Goal: Contribute content

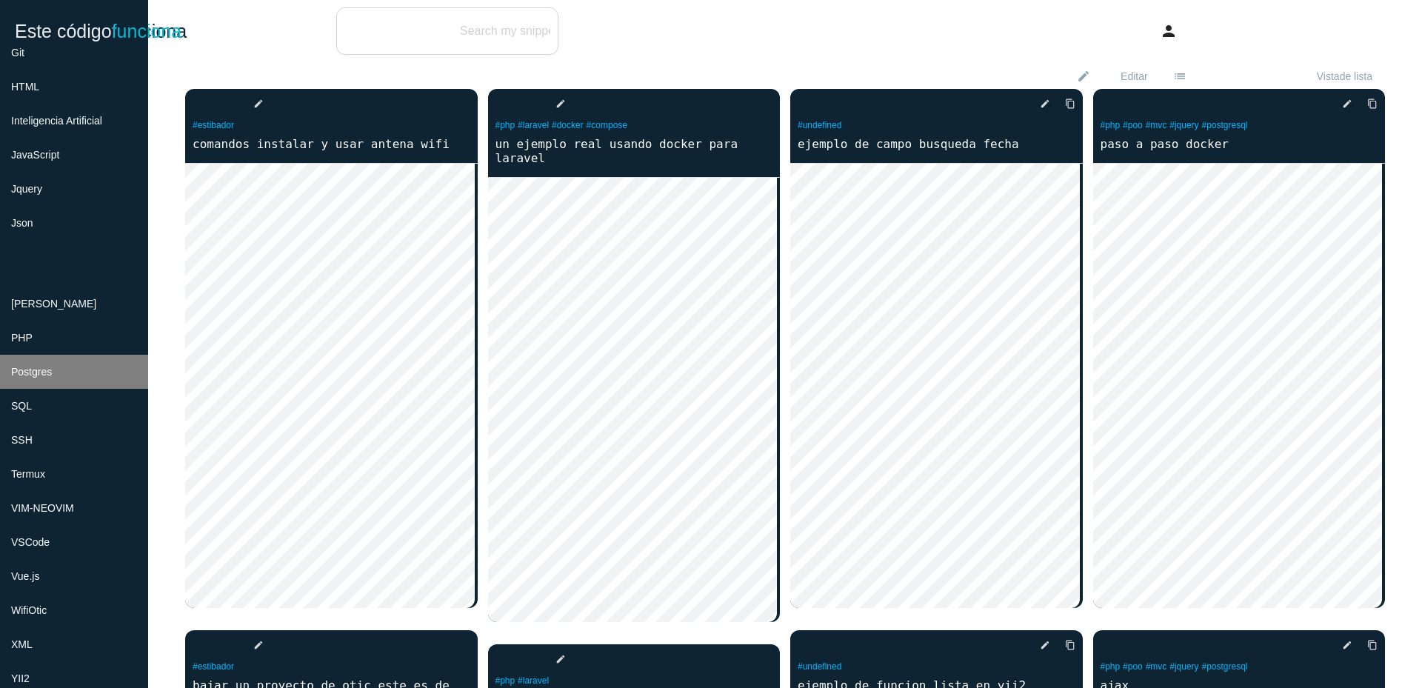
scroll to position [355, 0]
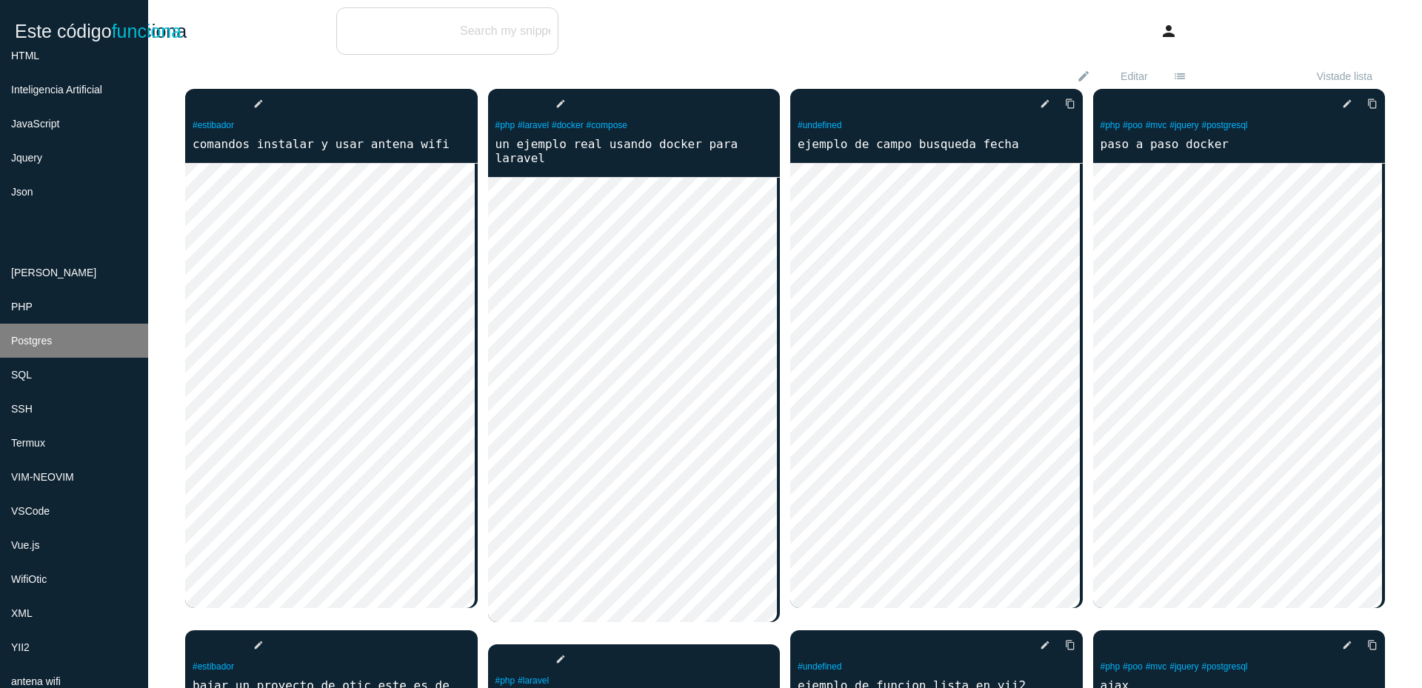
click at [96, 340] on li "Postgres" at bounding box center [74, 341] width 148 height 34
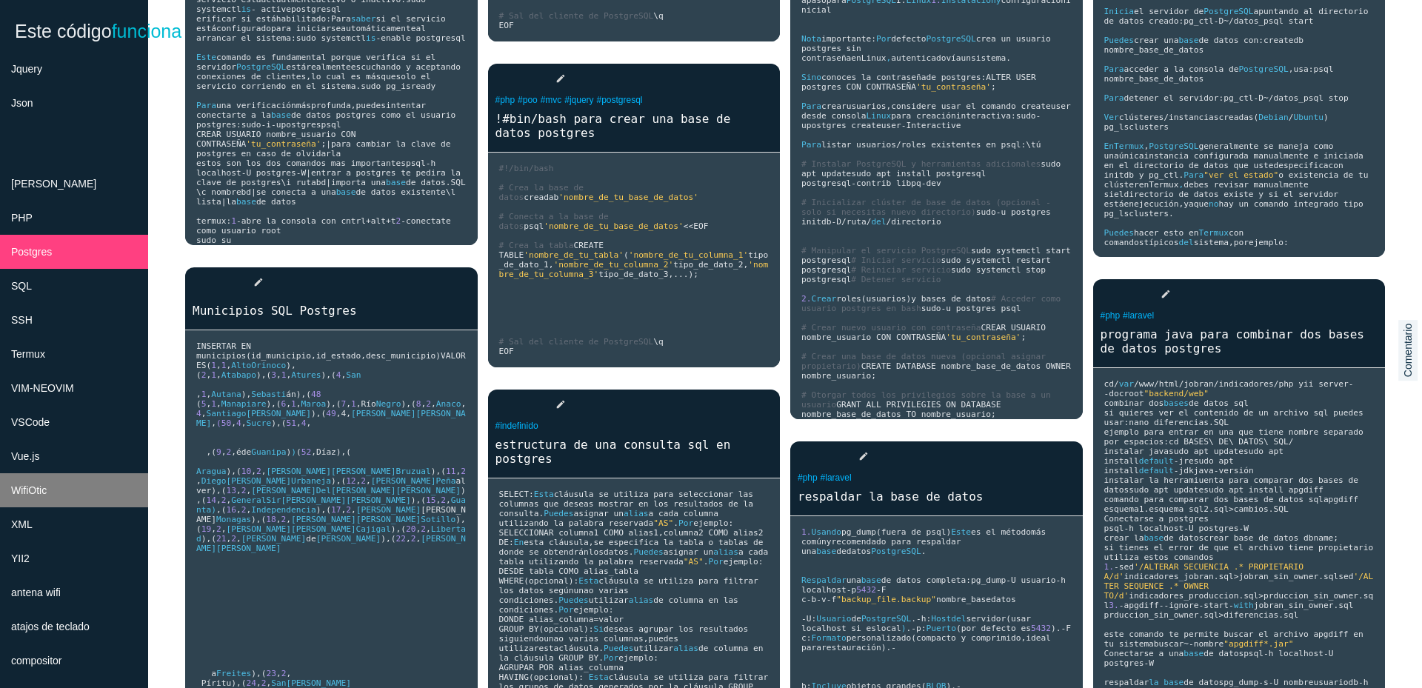
scroll to position [533, 0]
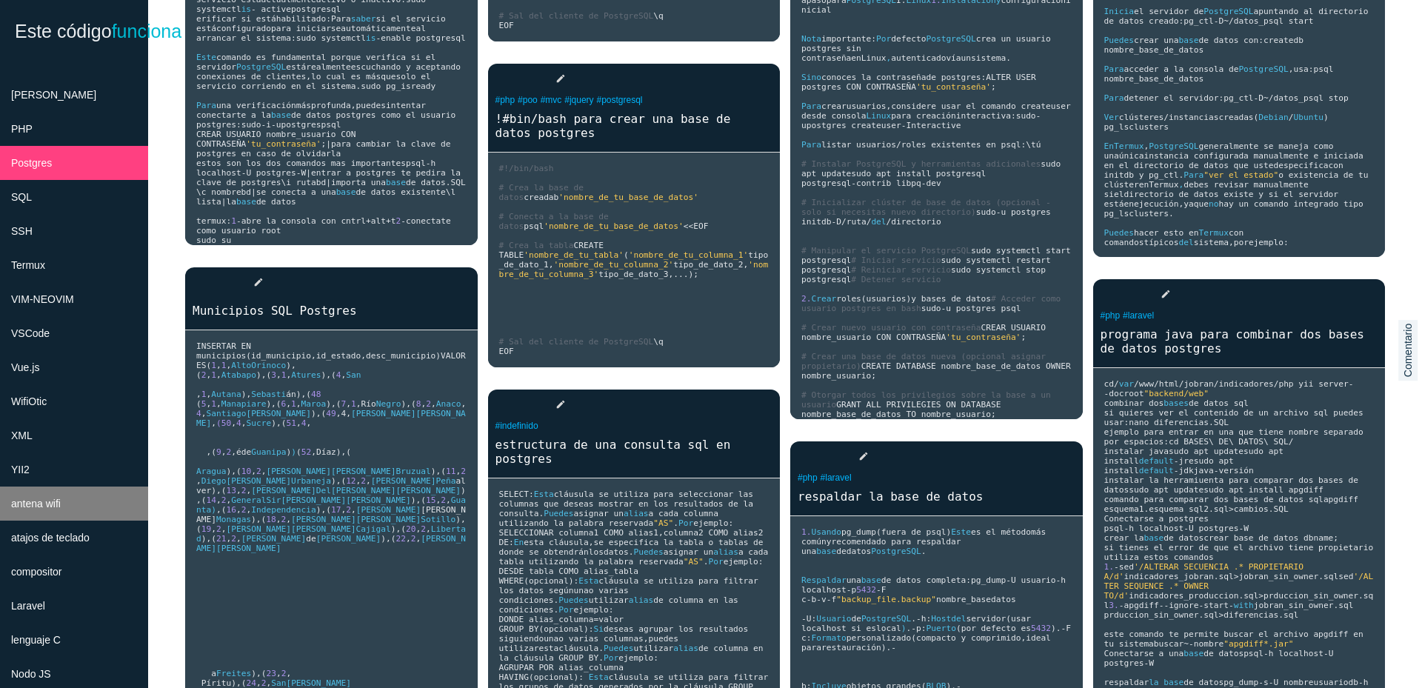
click at [62, 510] on li "antena wifi" at bounding box center [74, 504] width 148 height 34
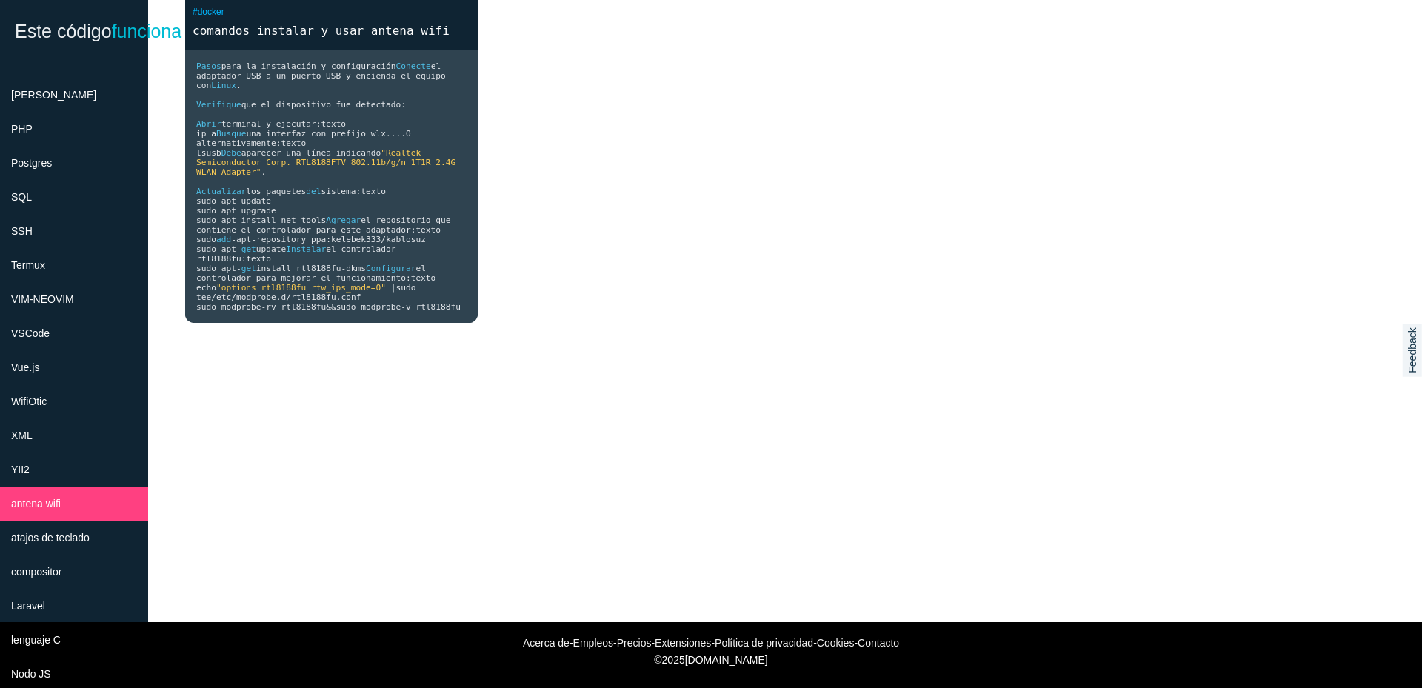
scroll to position [128, 0]
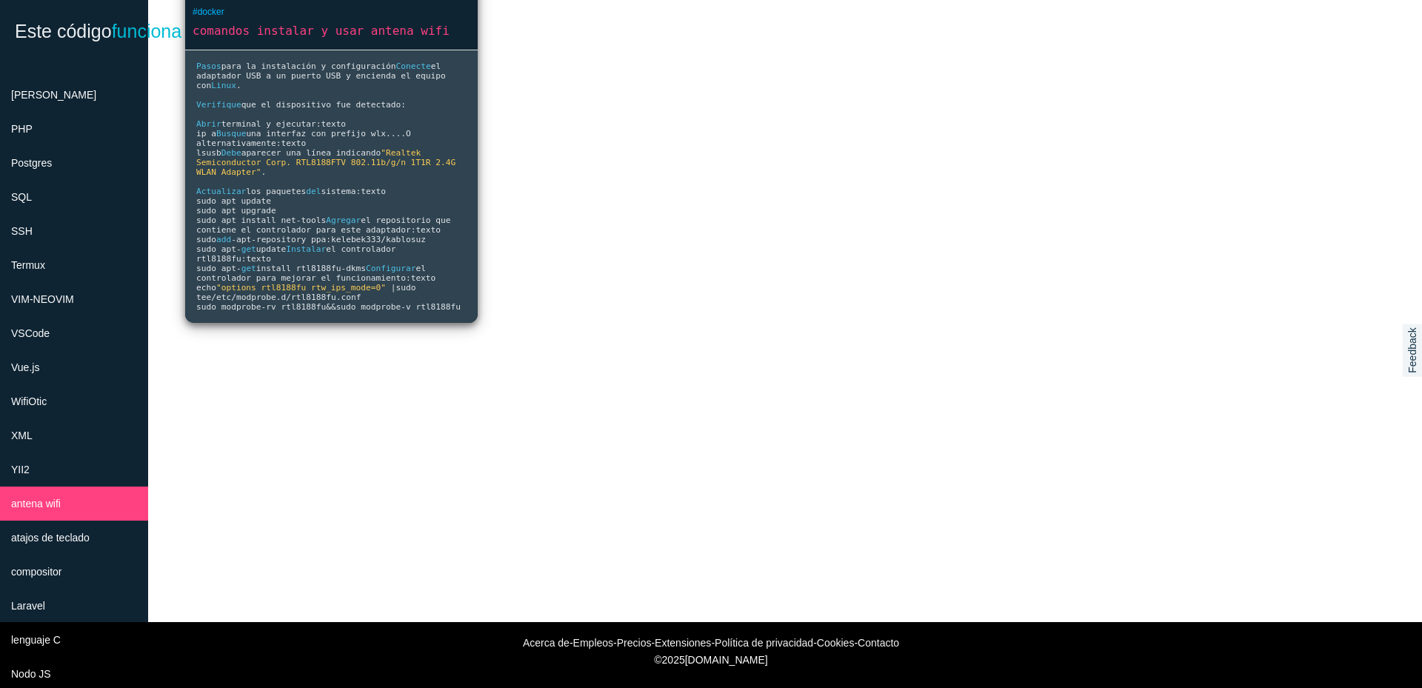
click at [390, 212] on pre "Pasos para la instalaci ó n y configuraci ó n Conecte el adaptador USB a un pue…" at bounding box center [331, 186] width 293 height 273
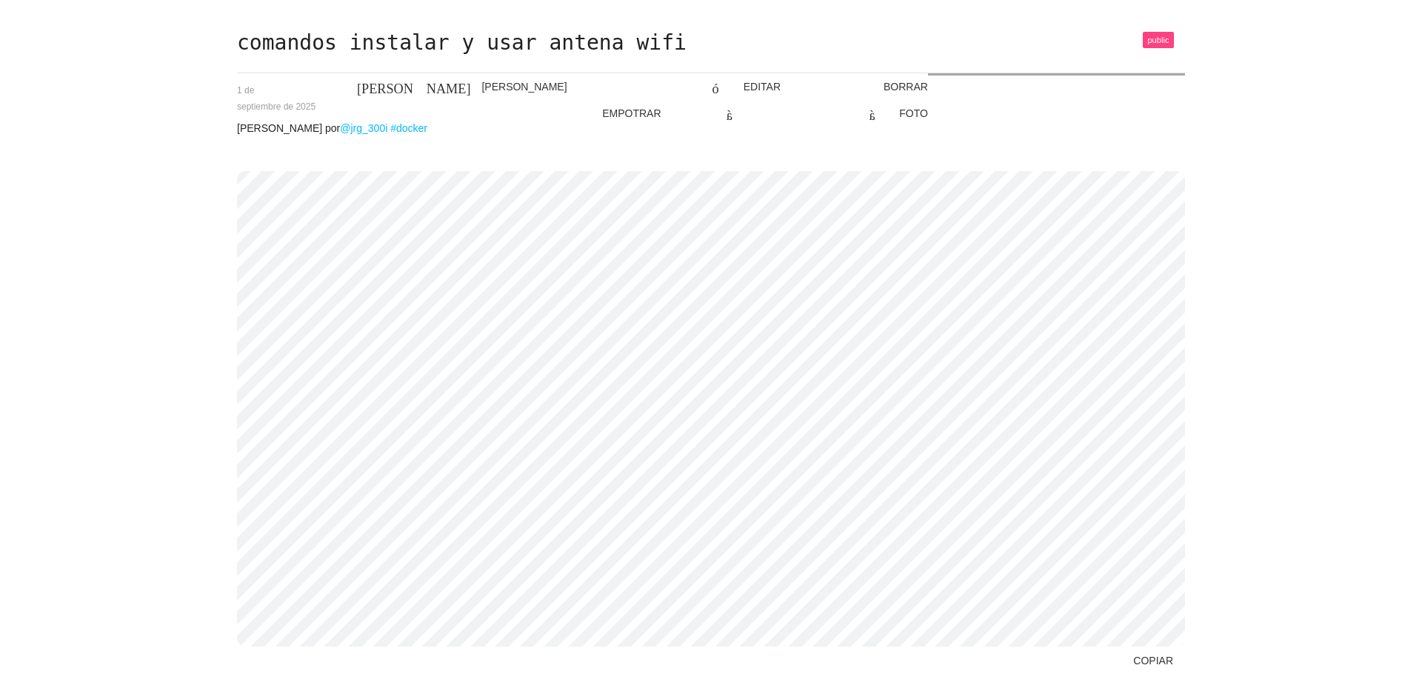
scroll to position [56, 0]
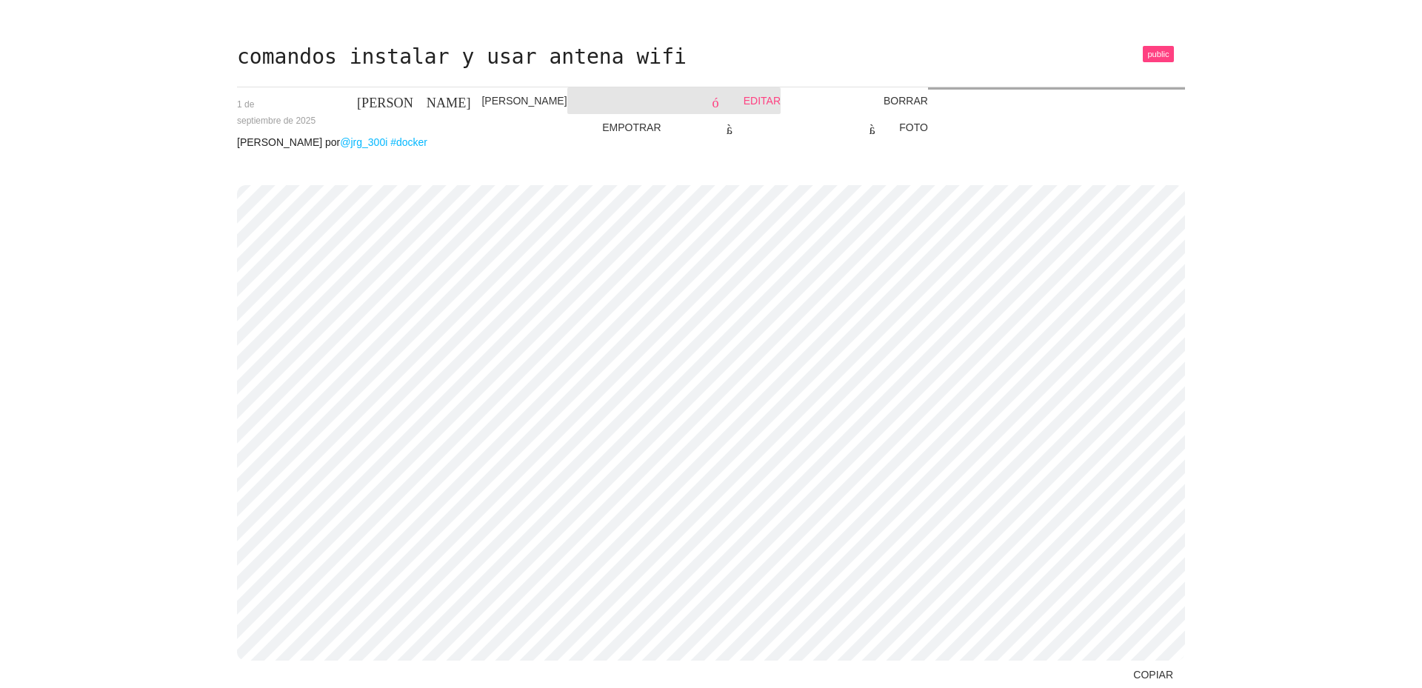
click at [745, 99] on font "EDITAR" at bounding box center [762, 101] width 37 height 12
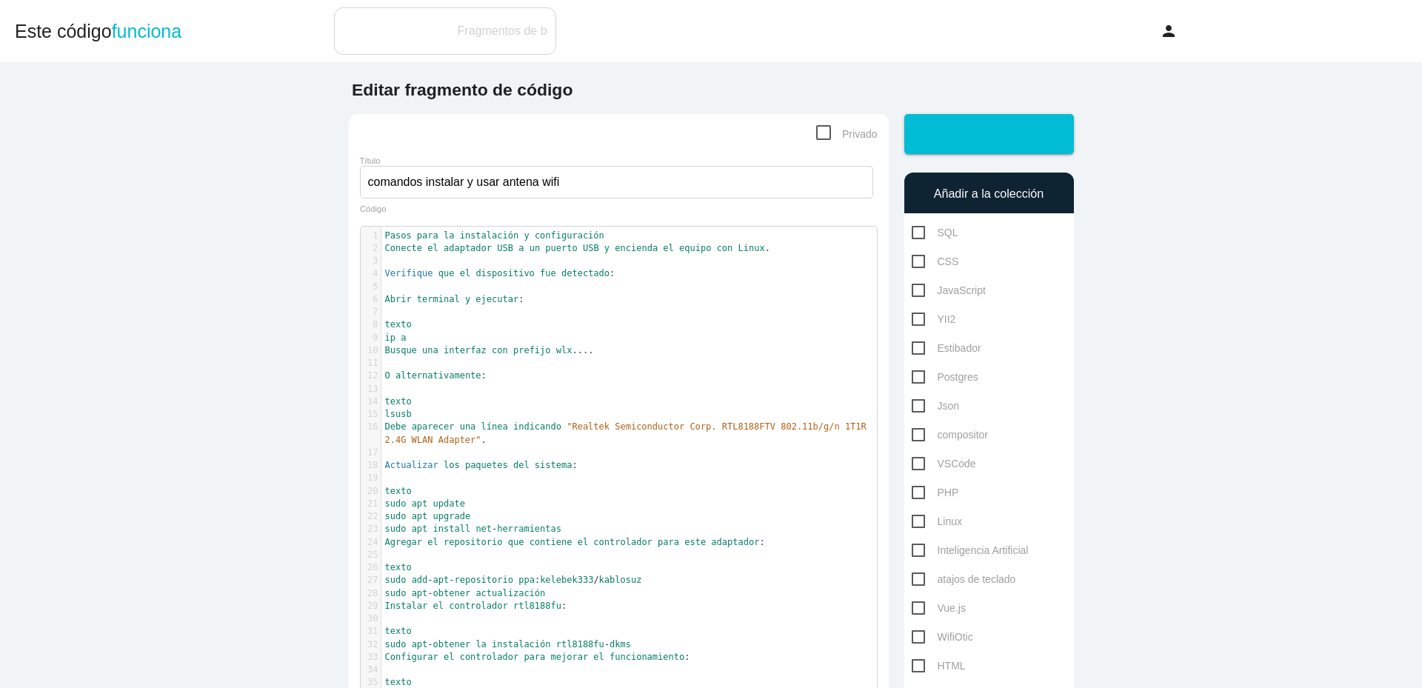
scroll to position [4, 0]
click at [556, 274] on font "fue" at bounding box center [548, 273] width 16 height 10
type textarea "Pasos para la instalación y configuración Conecte el adaptador USB a un puerto …"
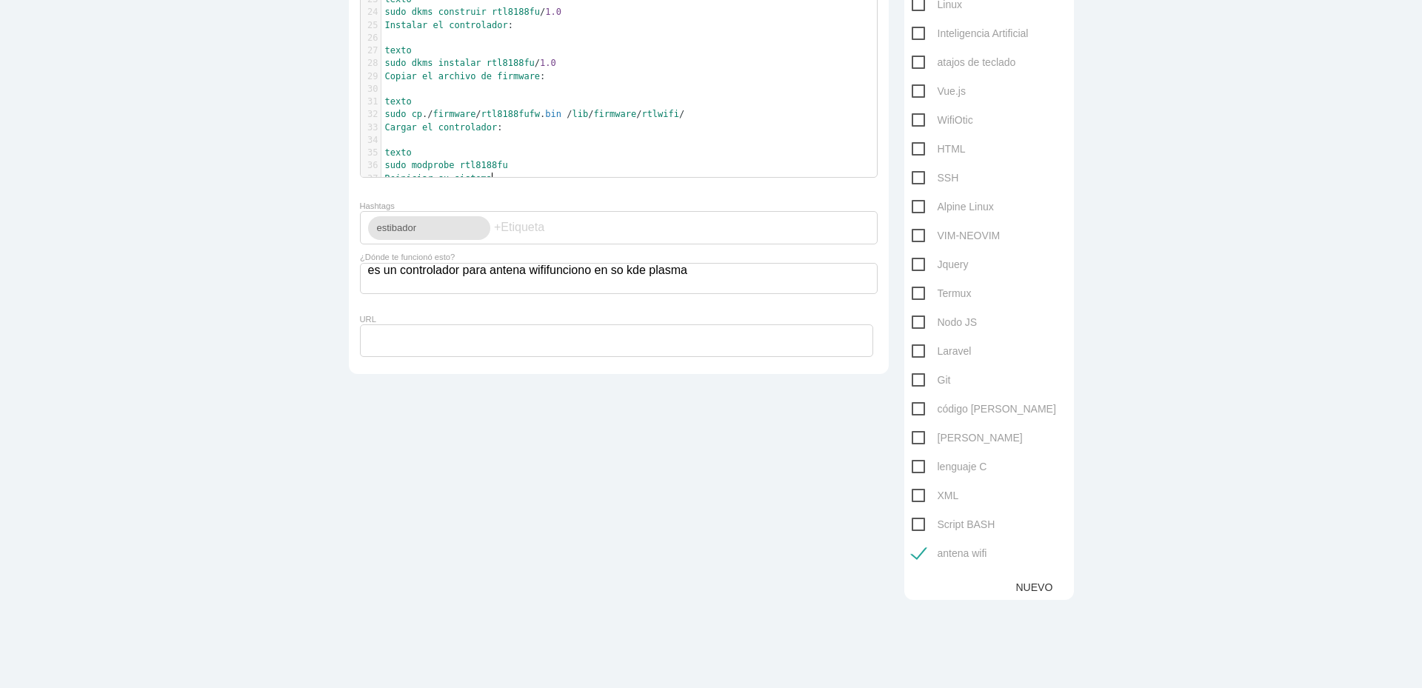
scroll to position [0, 0]
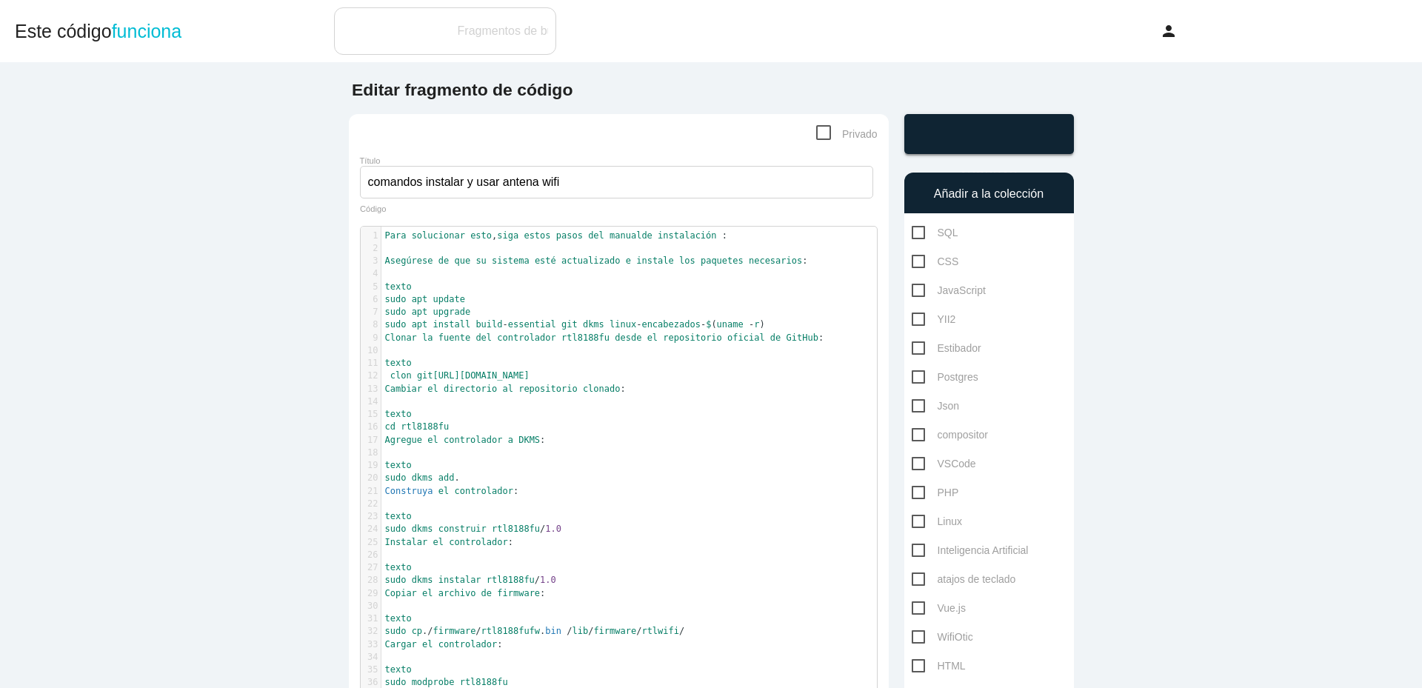
click at [966, 122] on icon "enviar" at bounding box center [1004, 134] width 98 height 40
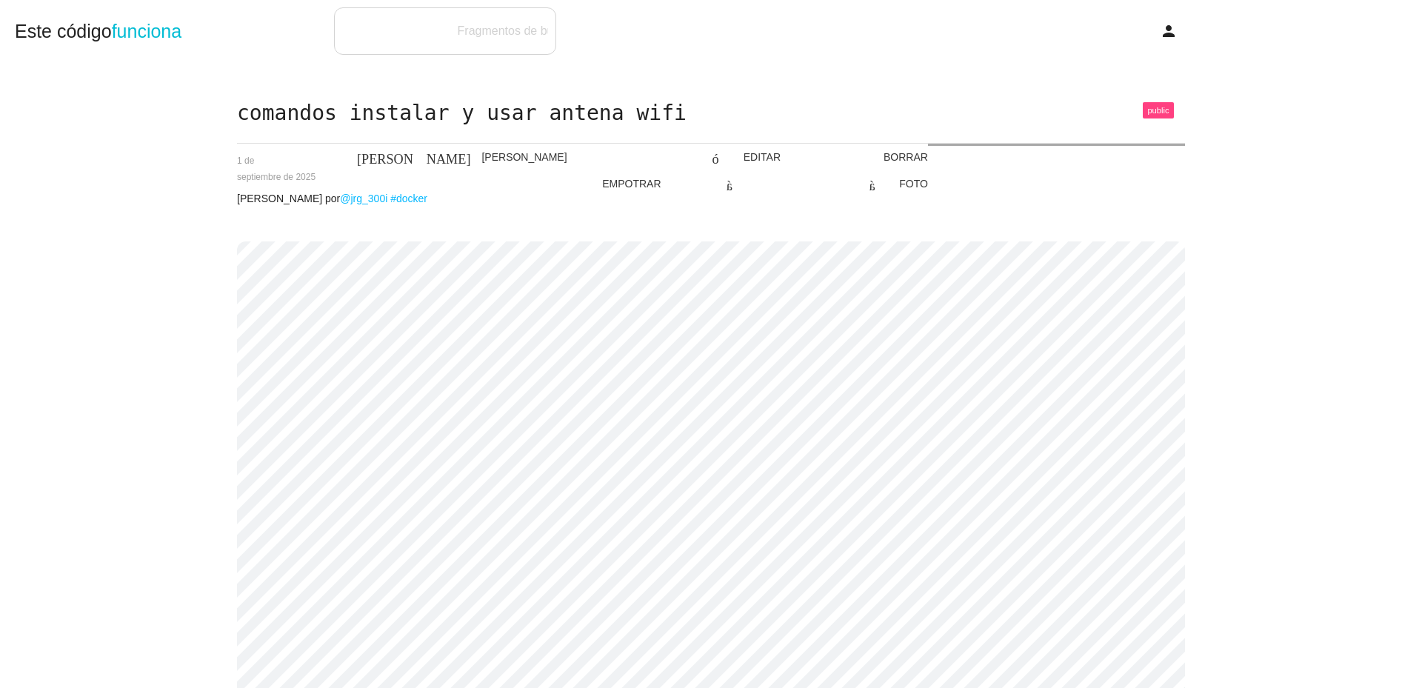
click at [1300, 254] on div "comandos instalar y usar antena wifi pulgar hacia arriba borrar BORRAR modo_edi…" at bounding box center [711, 485] width 1392 height 766
click at [1341, 218] on div "comandos instalar y usar antena wifi pulgar hacia arriba borrar BORRAR modo_edi…" at bounding box center [711, 485] width 1392 height 766
click at [1346, 214] on div "comandos instalar y usar antena wifi pulgar hacia arriba borrar BORRAR modo_edi…" at bounding box center [711, 485] width 1392 height 766
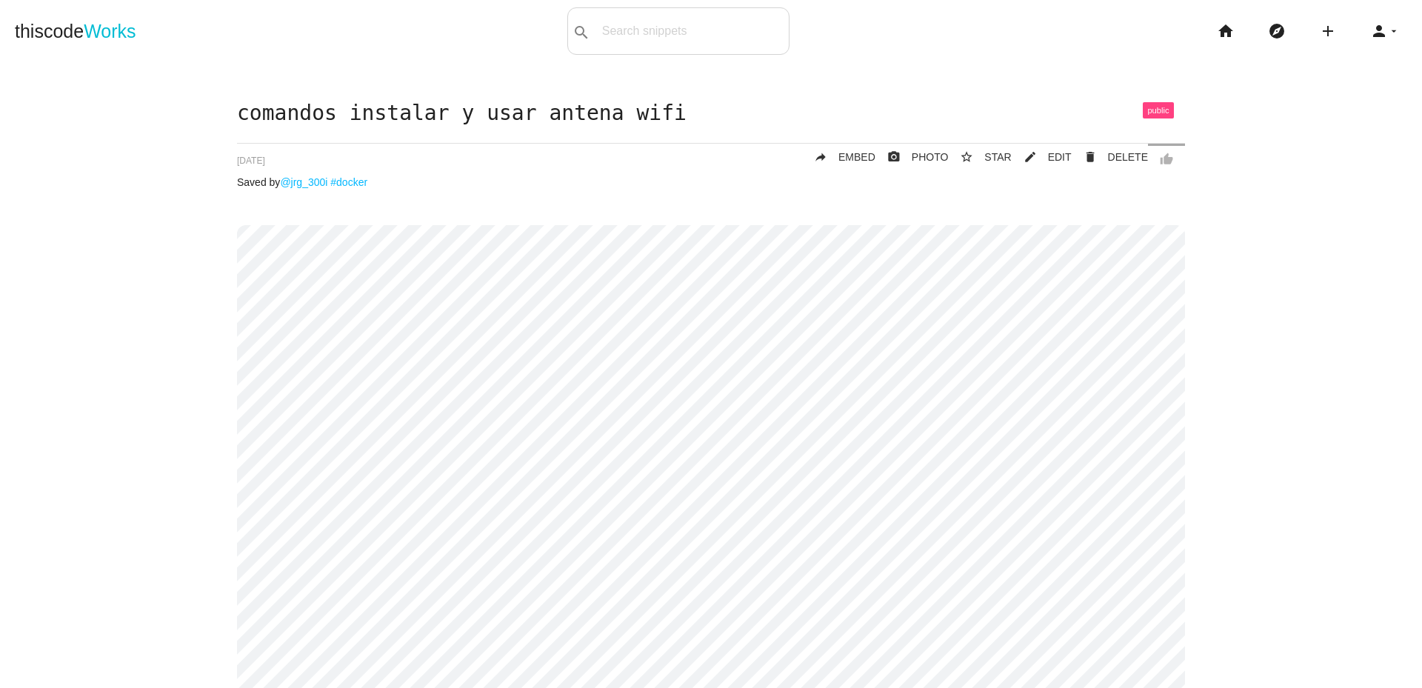
click at [1290, 310] on div "comandos instalar y usar antena wifi thumb_up delete DELETE mode_edit EDIT 68b5…" at bounding box center [711, 476] width 1392 height 749
